Goal: Navigation & Orientation: Find specific page/section

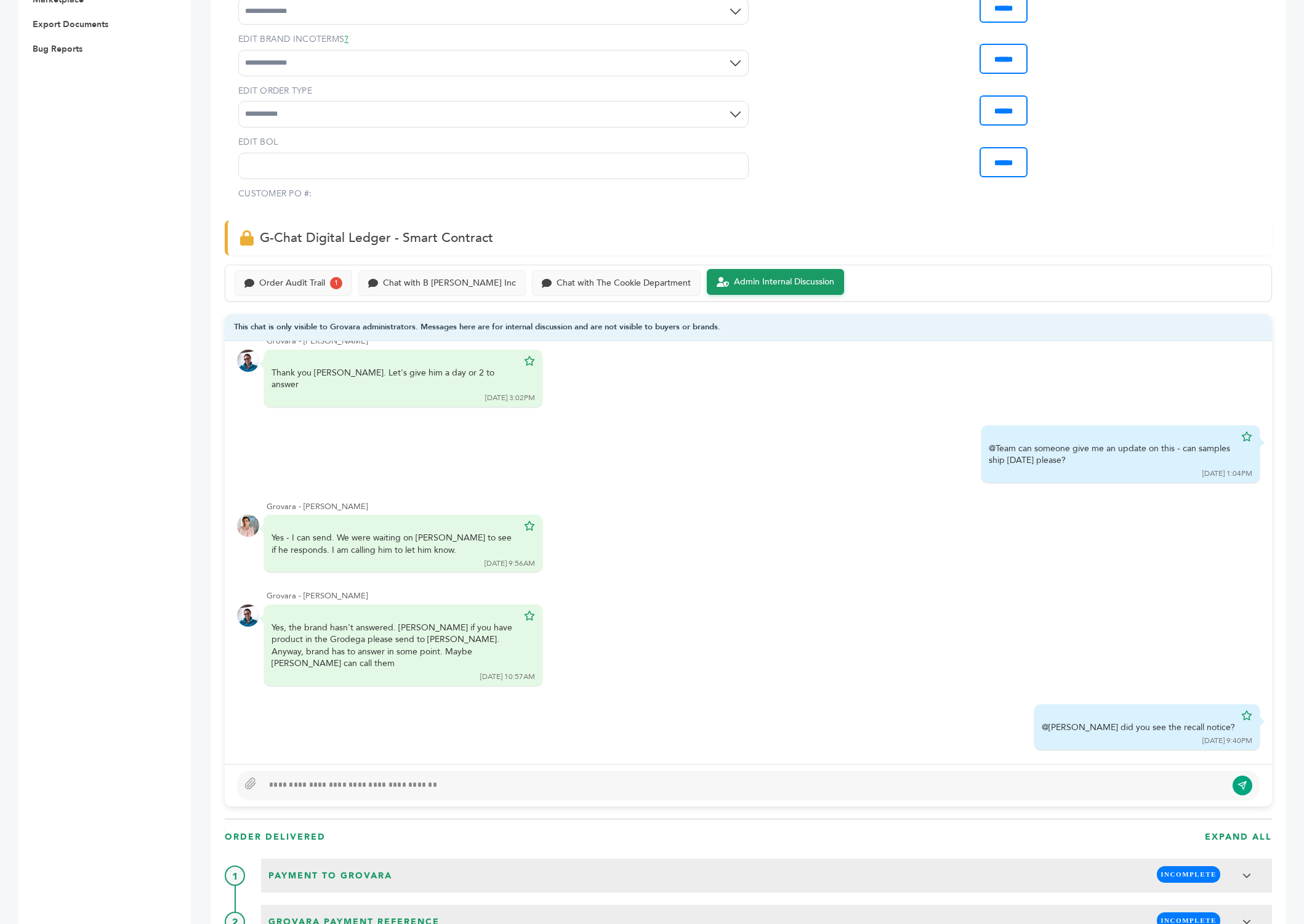
scroll to position [645, 0]
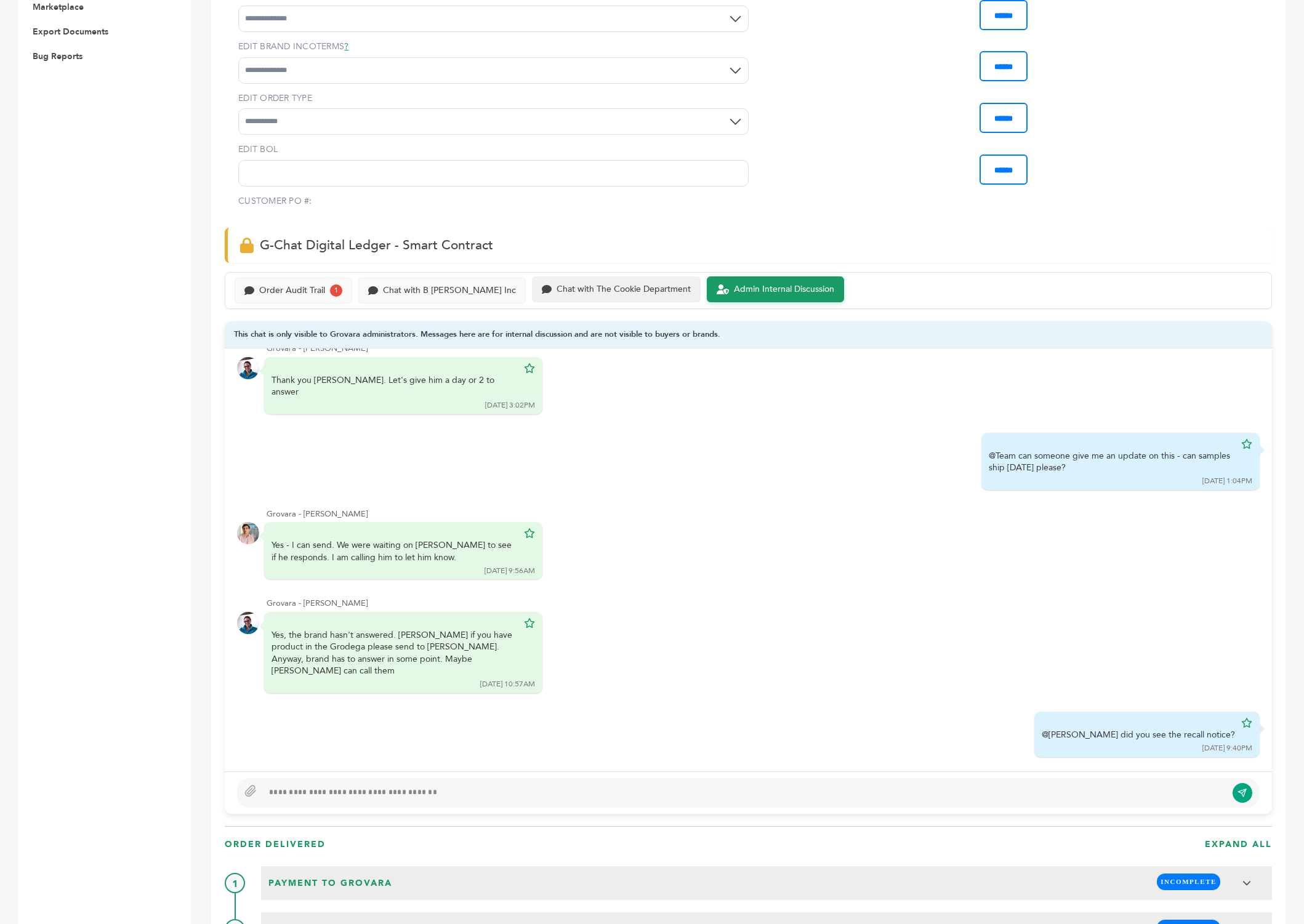
click at [588, 285] on div "Chat with The Cookie Department" at bounding box center [623, 290] width 134 height 10
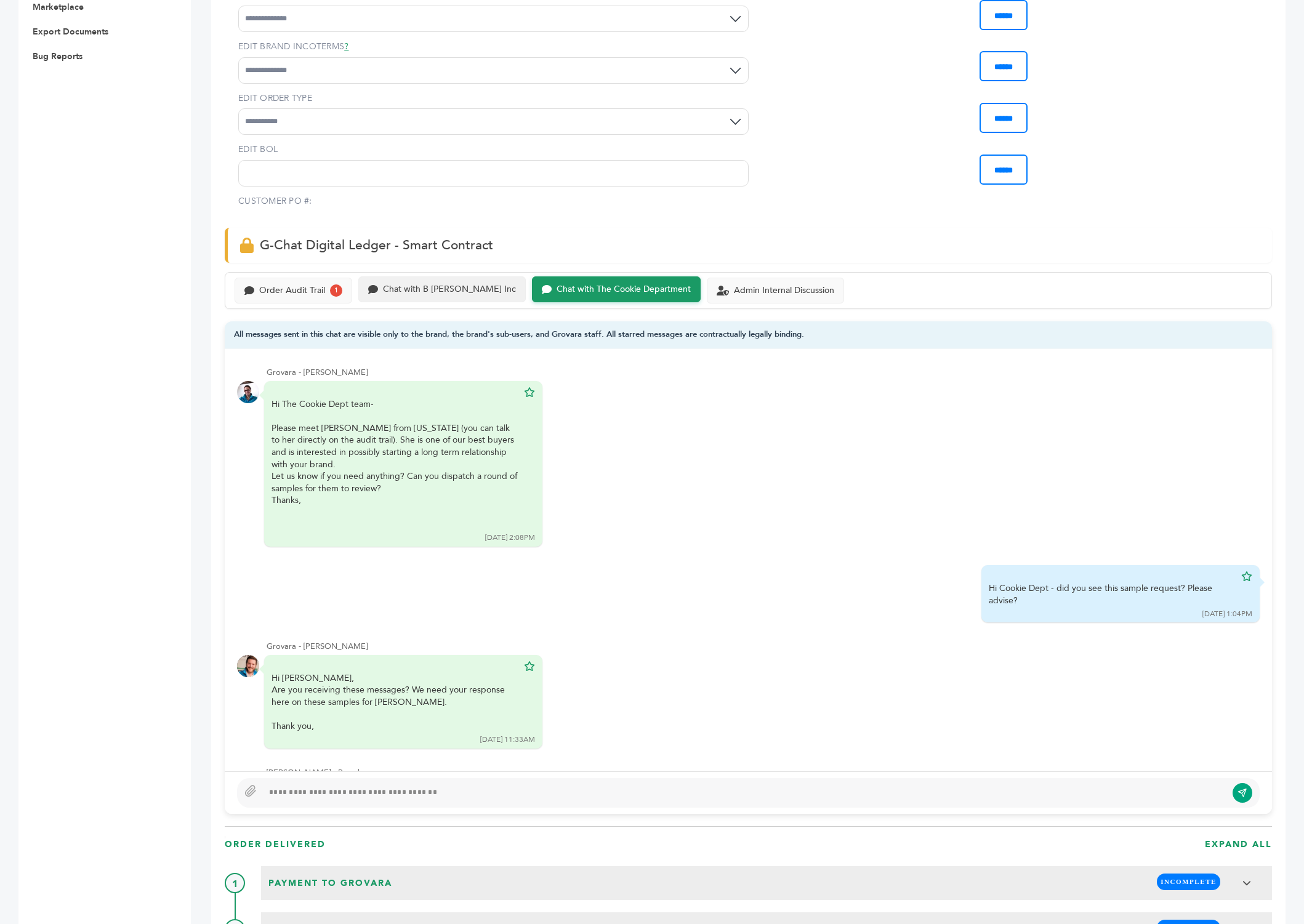
click at [433, 285] on div "Chat with B [PERSON_NAME] Inc" at bounding box center [449, 290] width 133 height 10
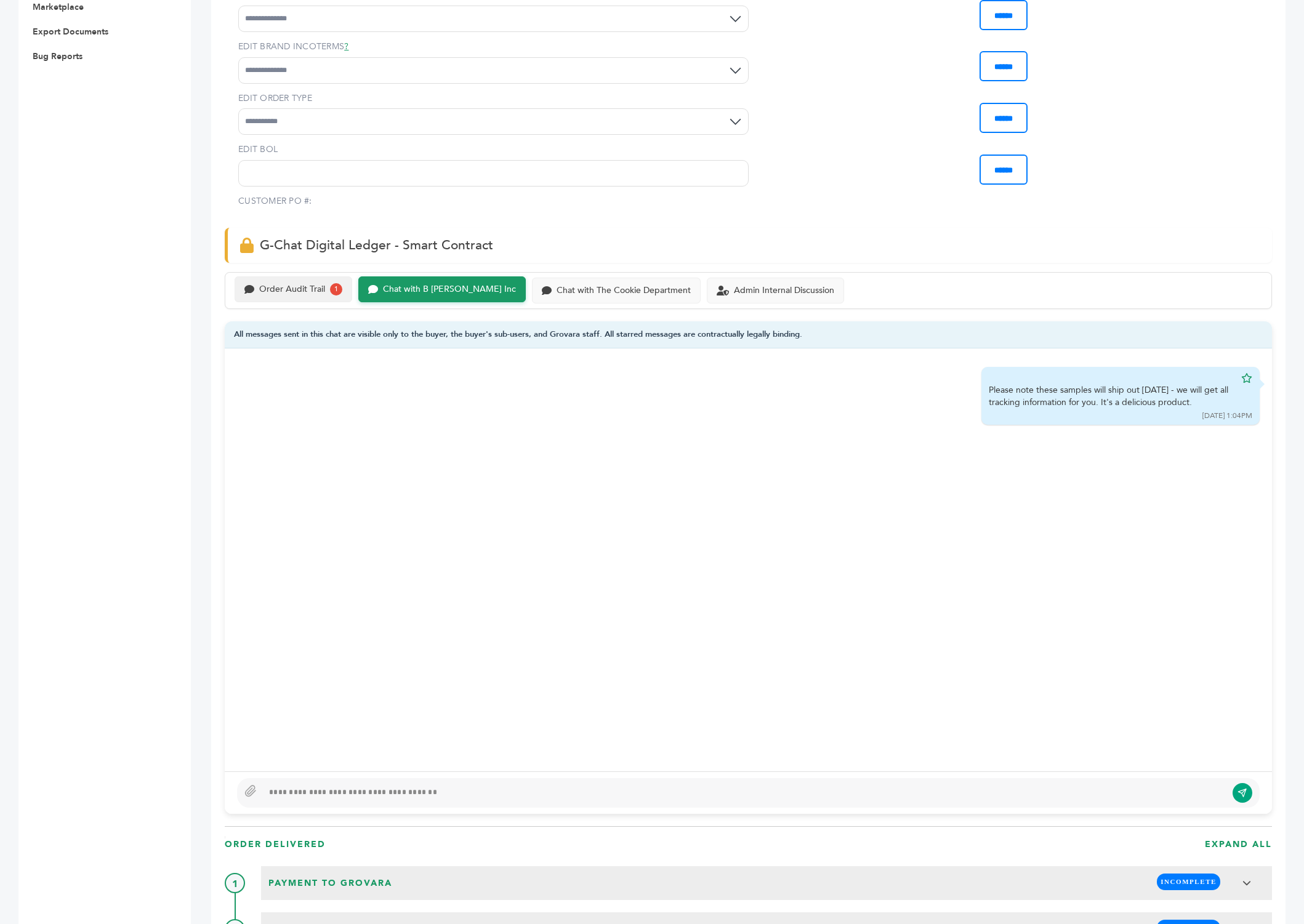
click at [297, 285] on div "Order Audit Trail" at bounding box center [292, 290] width 66 height 10
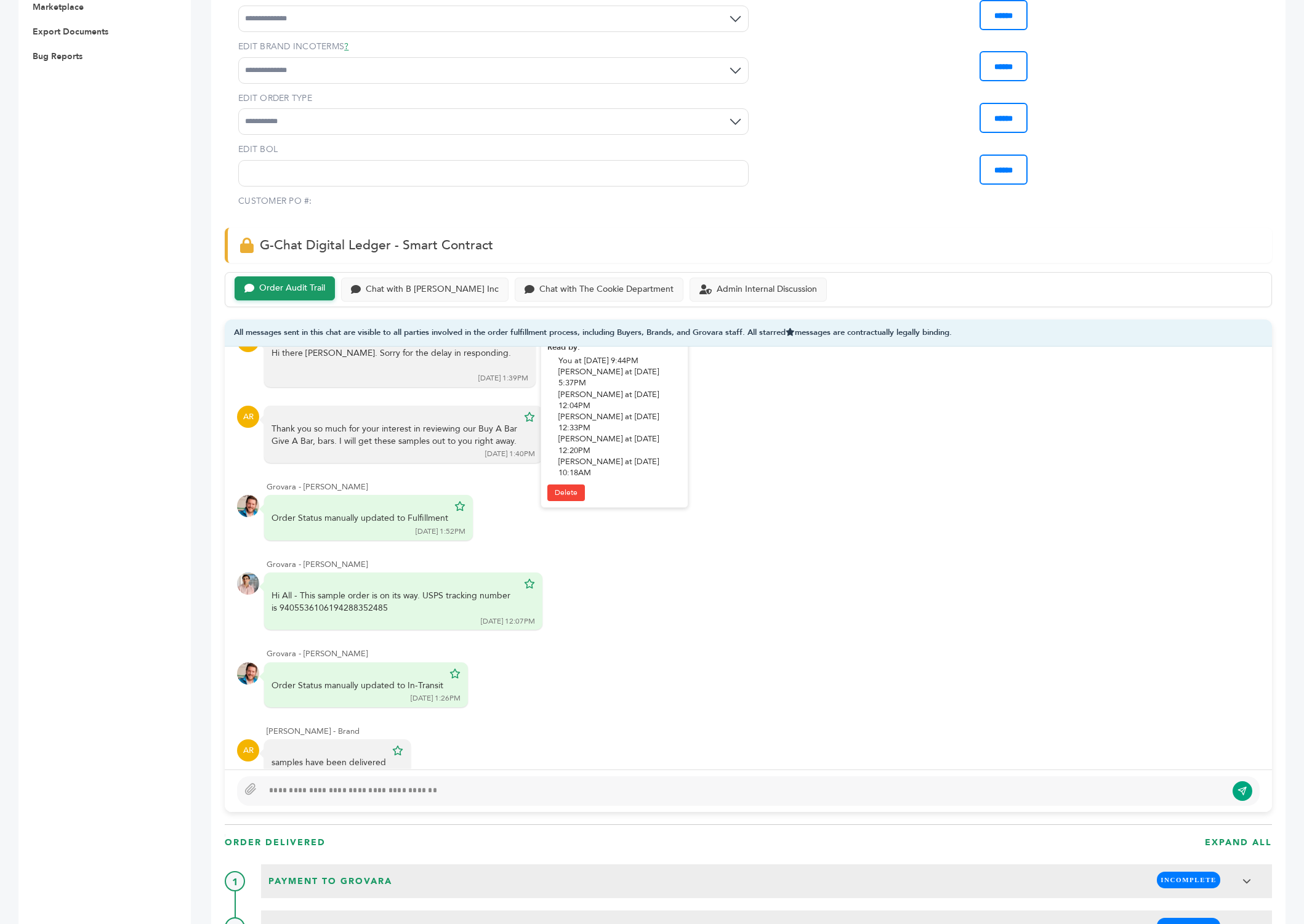
scroll to position [514, 0]
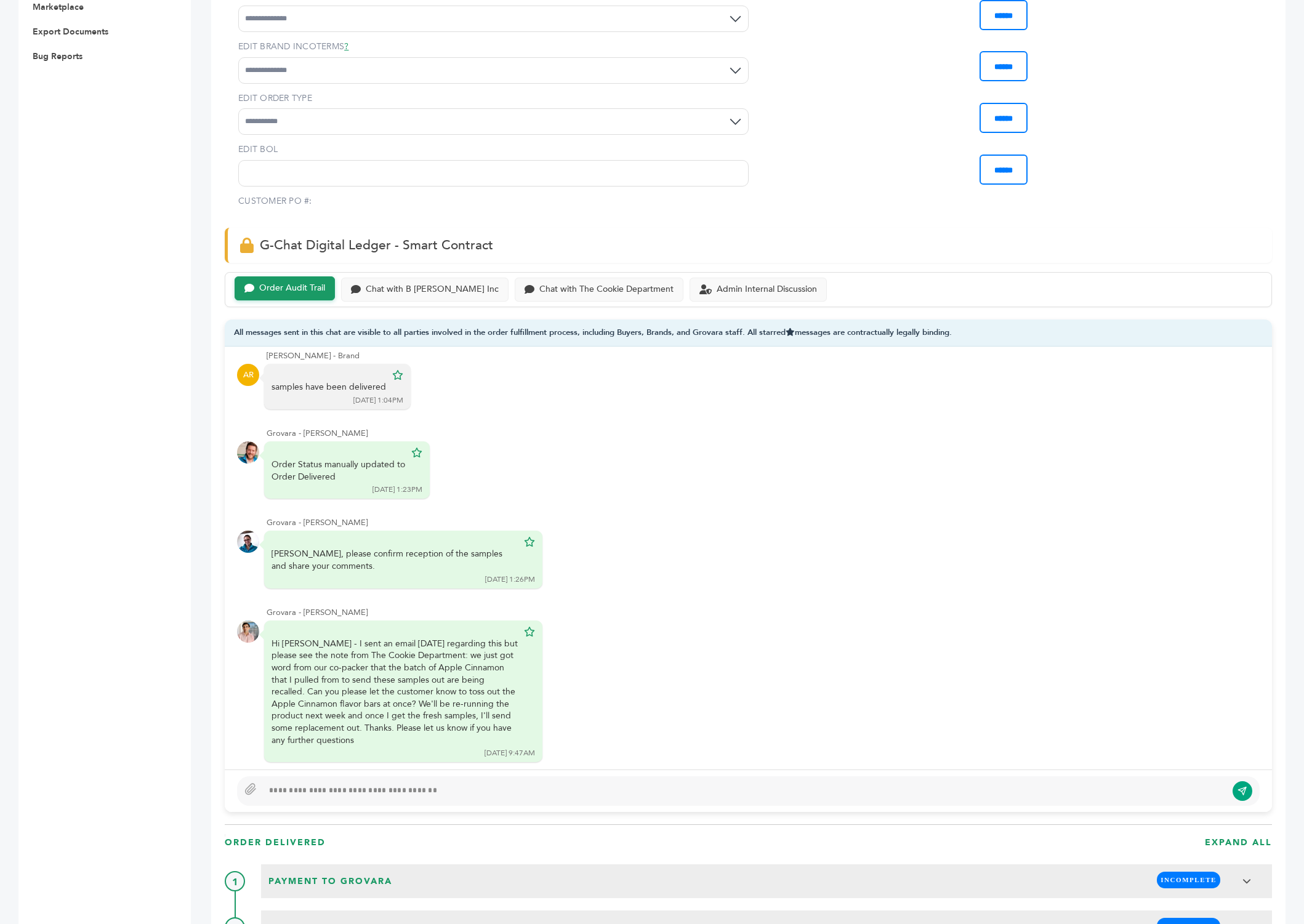
click at [113, 401] on div "Peter Groverman - 2011 login(s) Sample Orders (1058) Purchase Order (1032) Requ…" at bounding box center [96, 789] width 154 height 2598
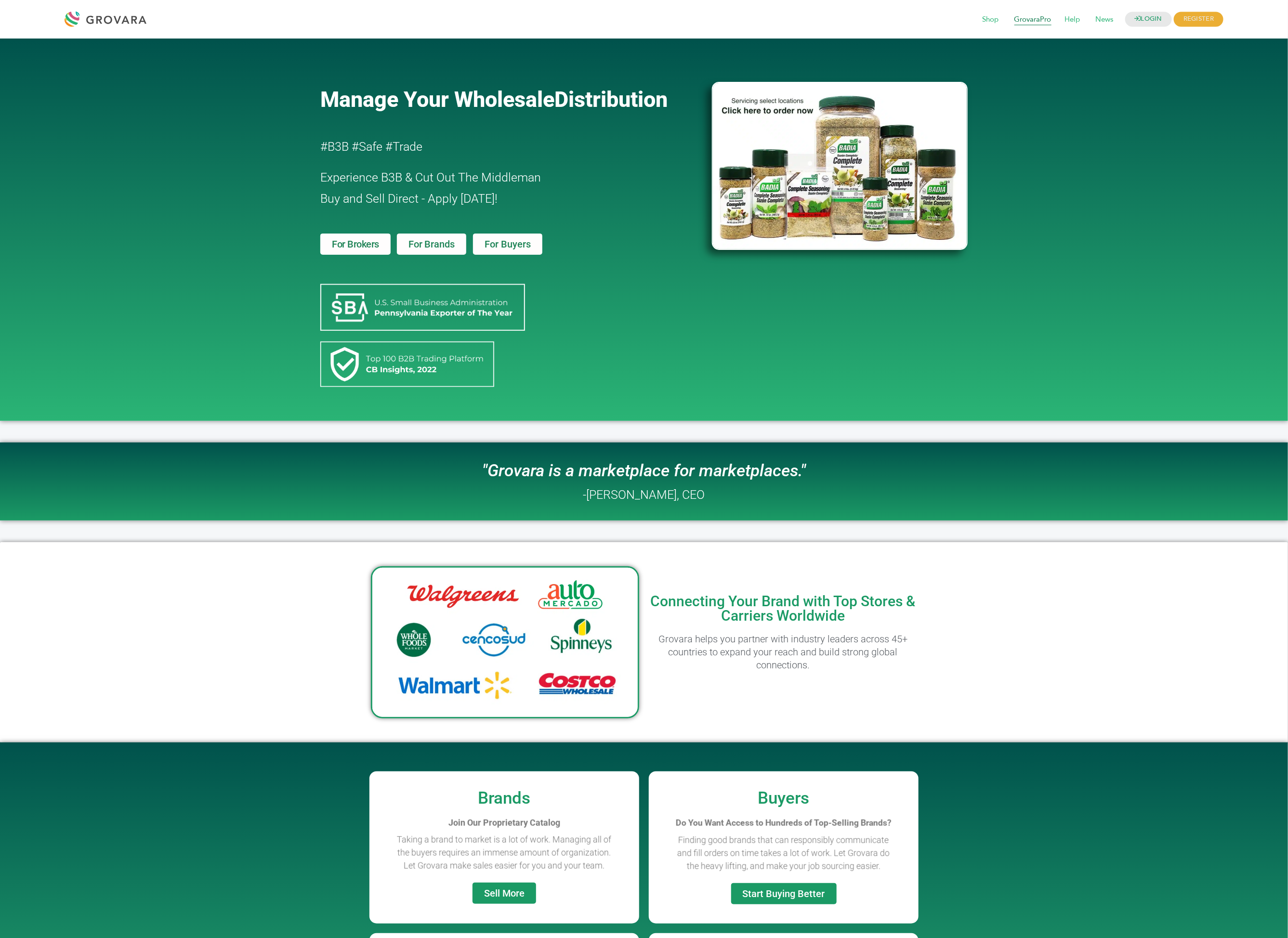
click at [1030, 15] on span "GrovaraPro" at bounding box center [1033, 20] width 50 height 19
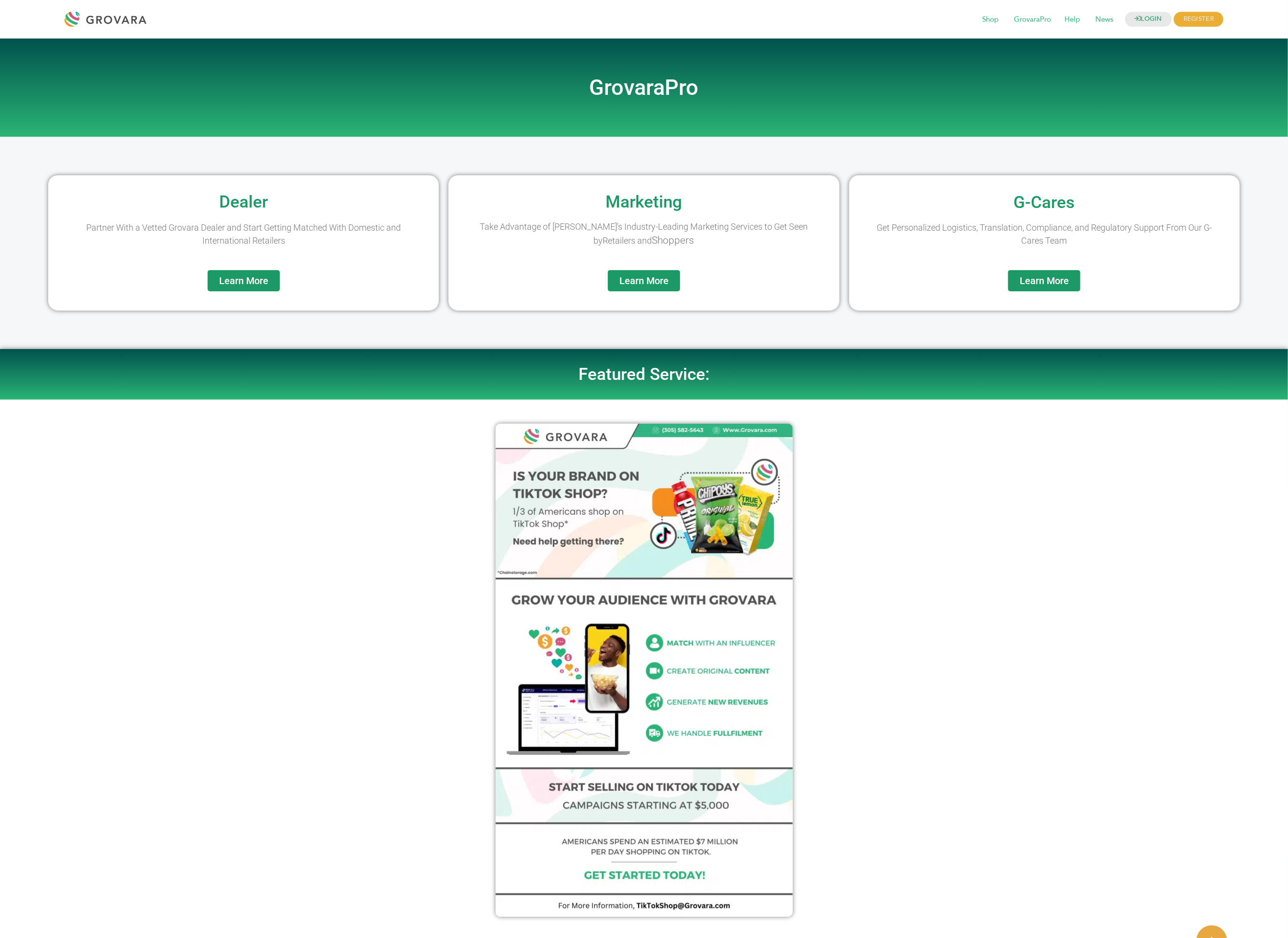
click at [678, 278] on link "Learn More" at bounding box center [644, 281] width 72 height 21
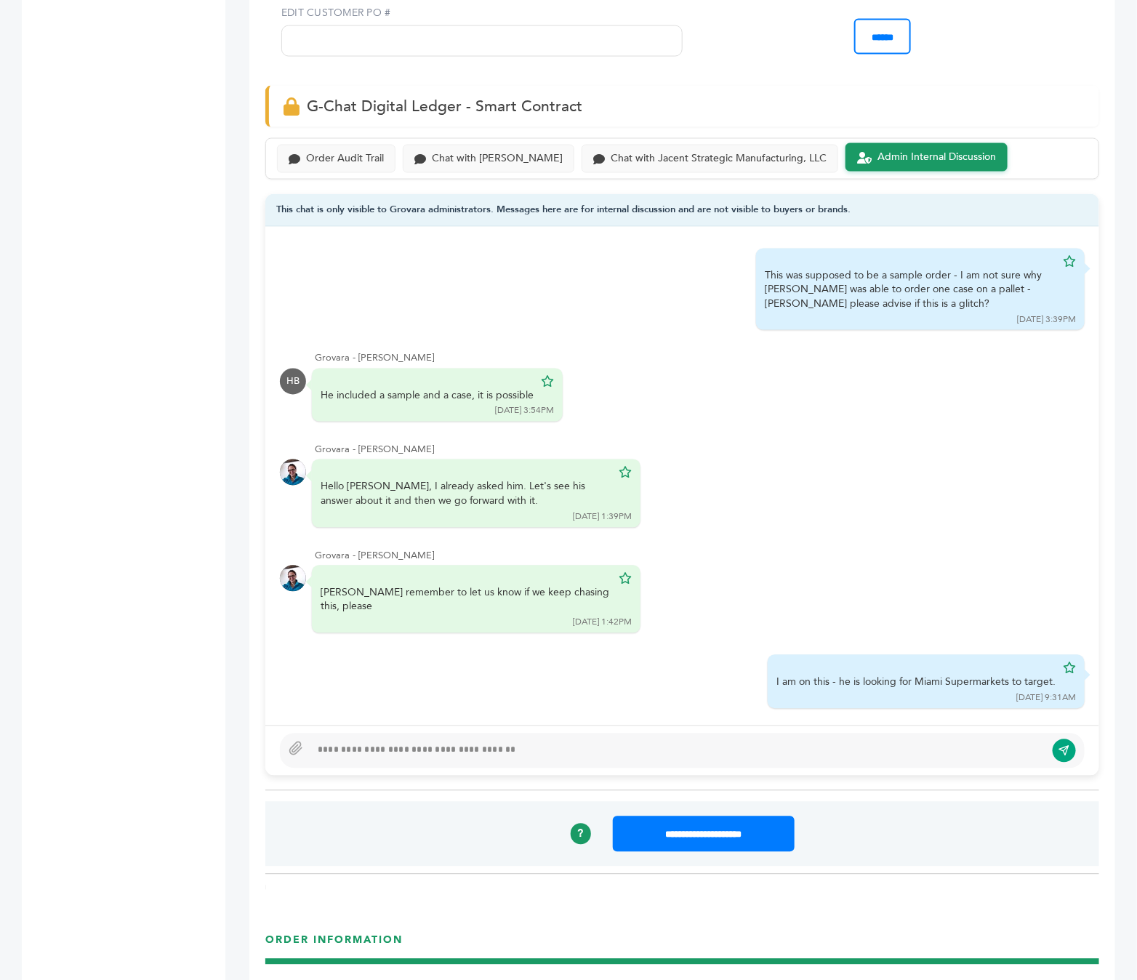
scroll to position [159, 0]
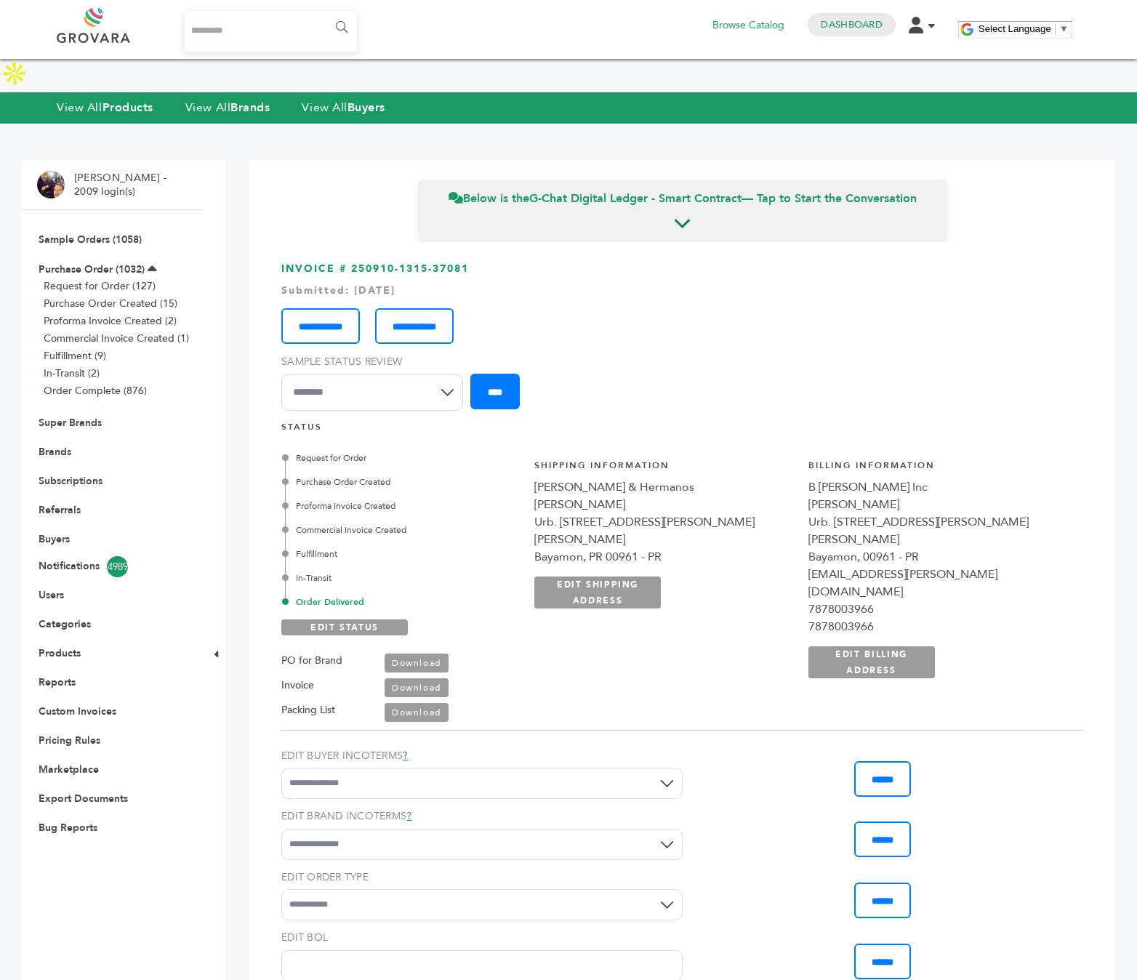
scroll to position [848, 0]
